Goal: Navigation & Orientation: Go to known website

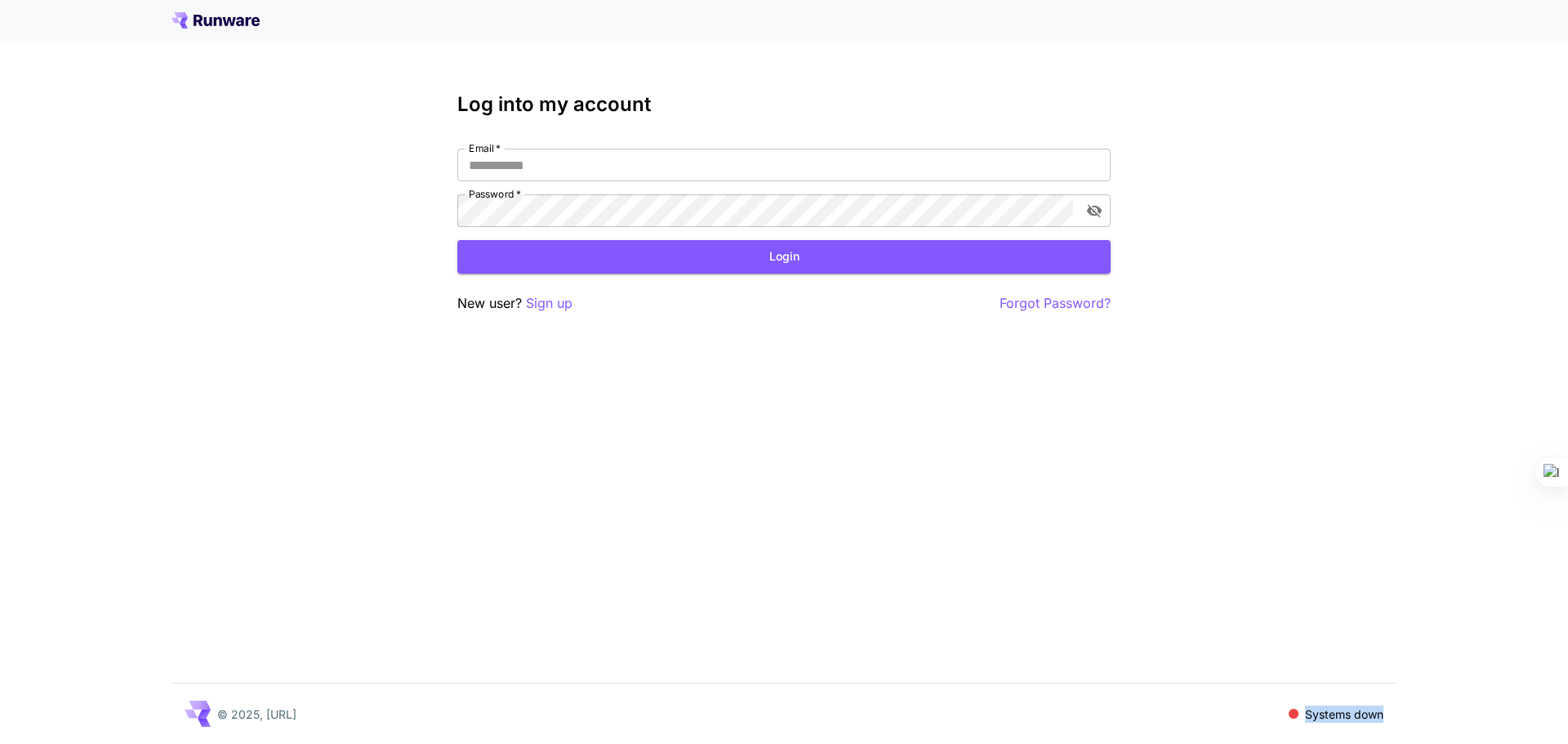
drag, startPoint x: 1304, startPoint y: 714, endPoint x: 1412, endPoint y: 720, distance: 108.2
click at [1412, 720] on div "Log into my account Email   * Email   * Password   * Password   * Login New use…" at bounding box center [784, 372] width 1568 height 744
click at [1370, 712] on p "Systems down" at bounding box center [1345, 714] width 78 height 17
click at [678, 166] on input "Email   *" at bounding box center [784, 164] width 654 height 32
type input "**********"
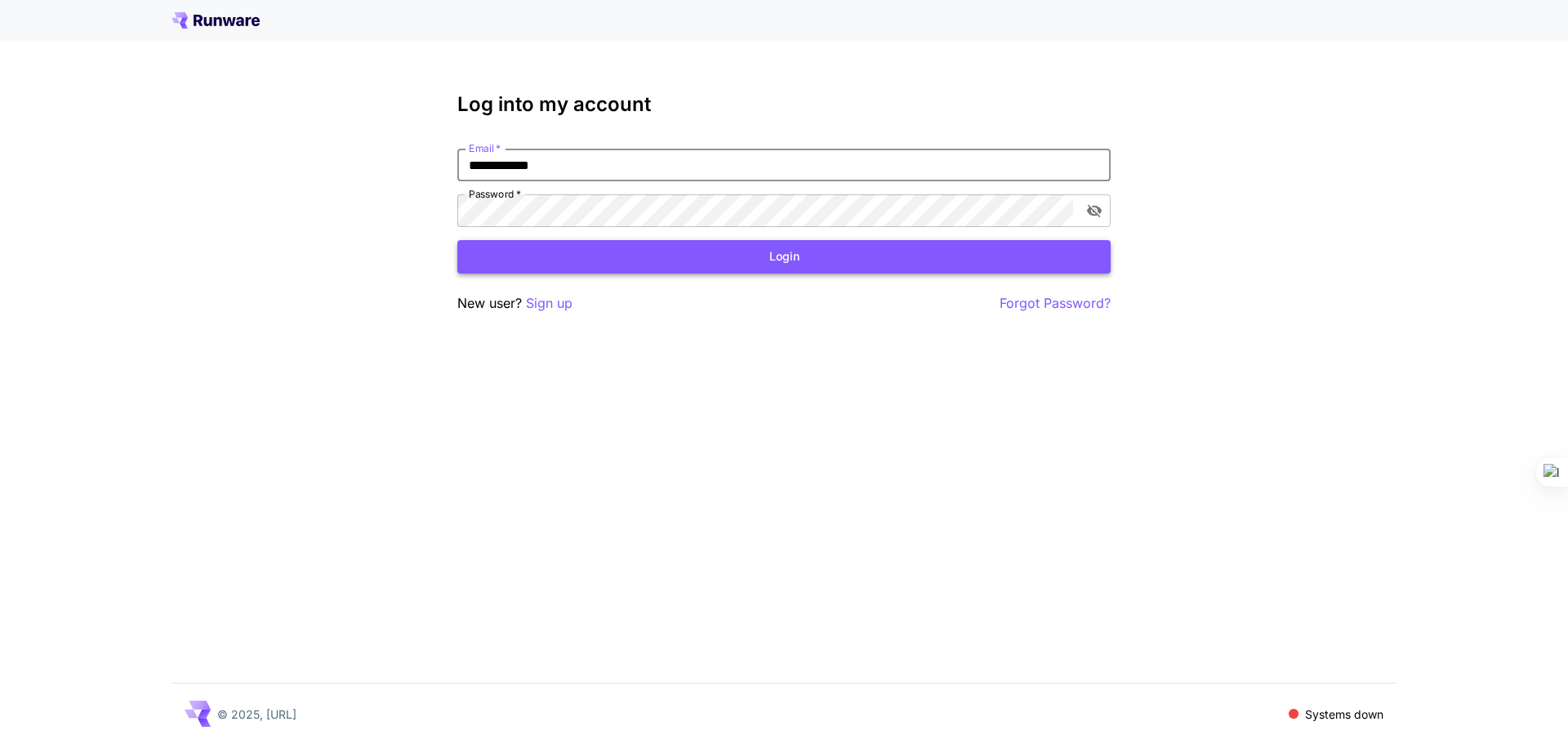
click at [957, 267] on button "Login" at bounding box center [784, 257] width 654 height 33
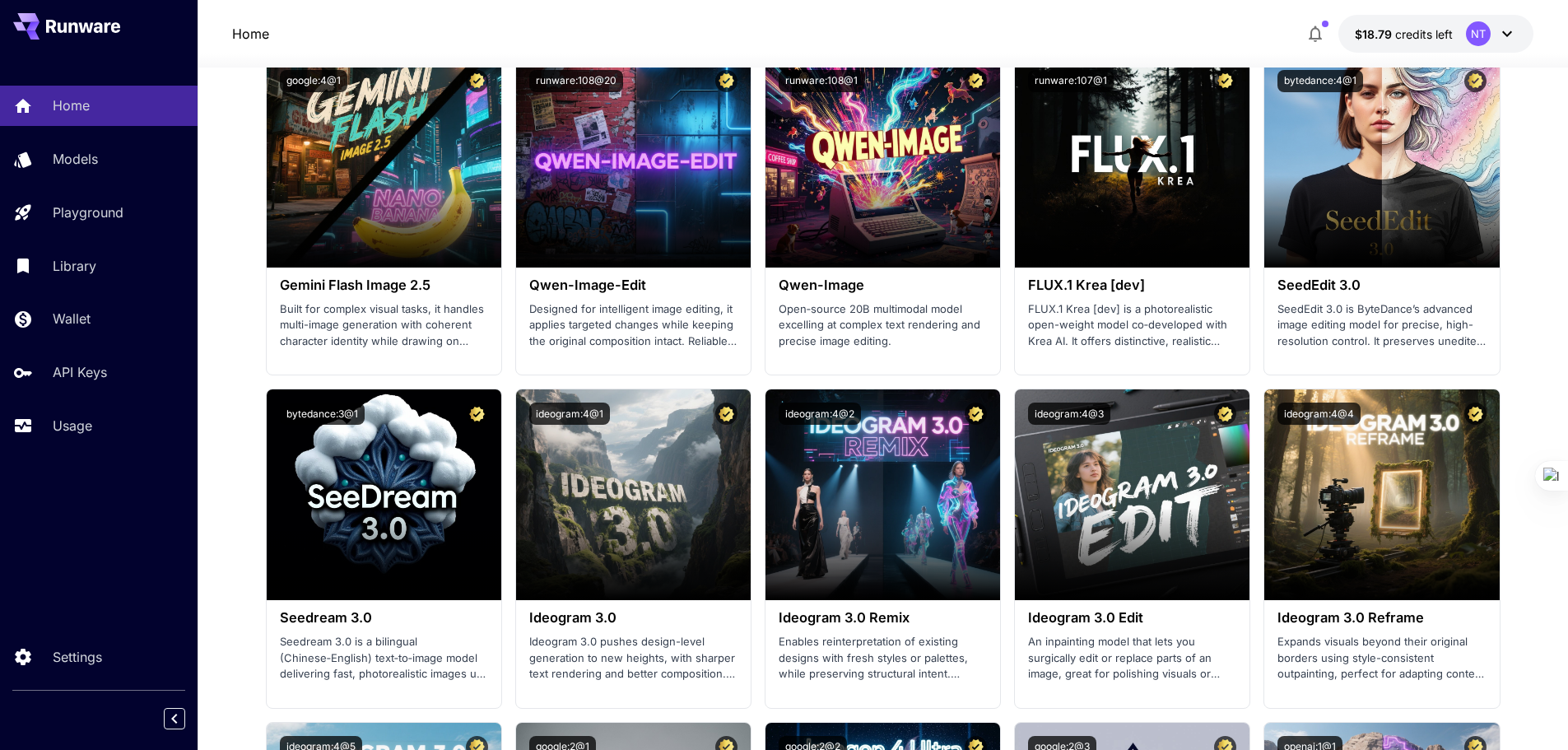
scroll to position [1812, 0]
